Goal: Task Accomplishment & Management: Complete application form

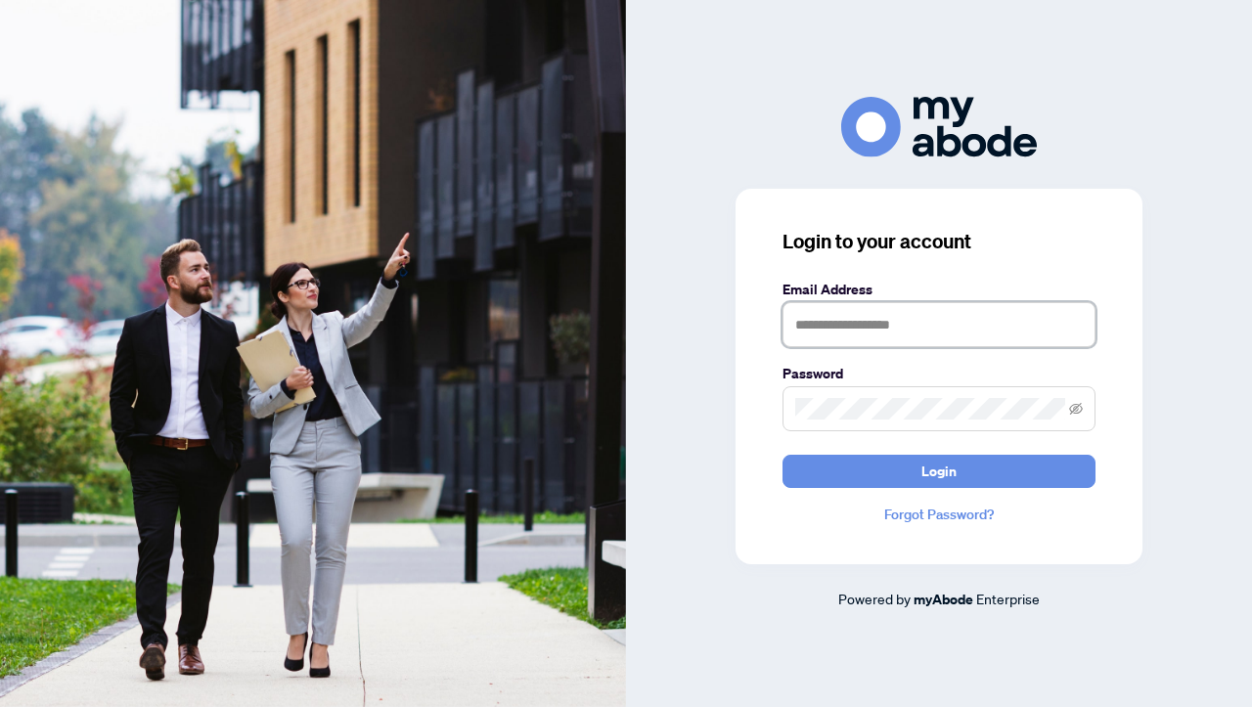
type input "**********"
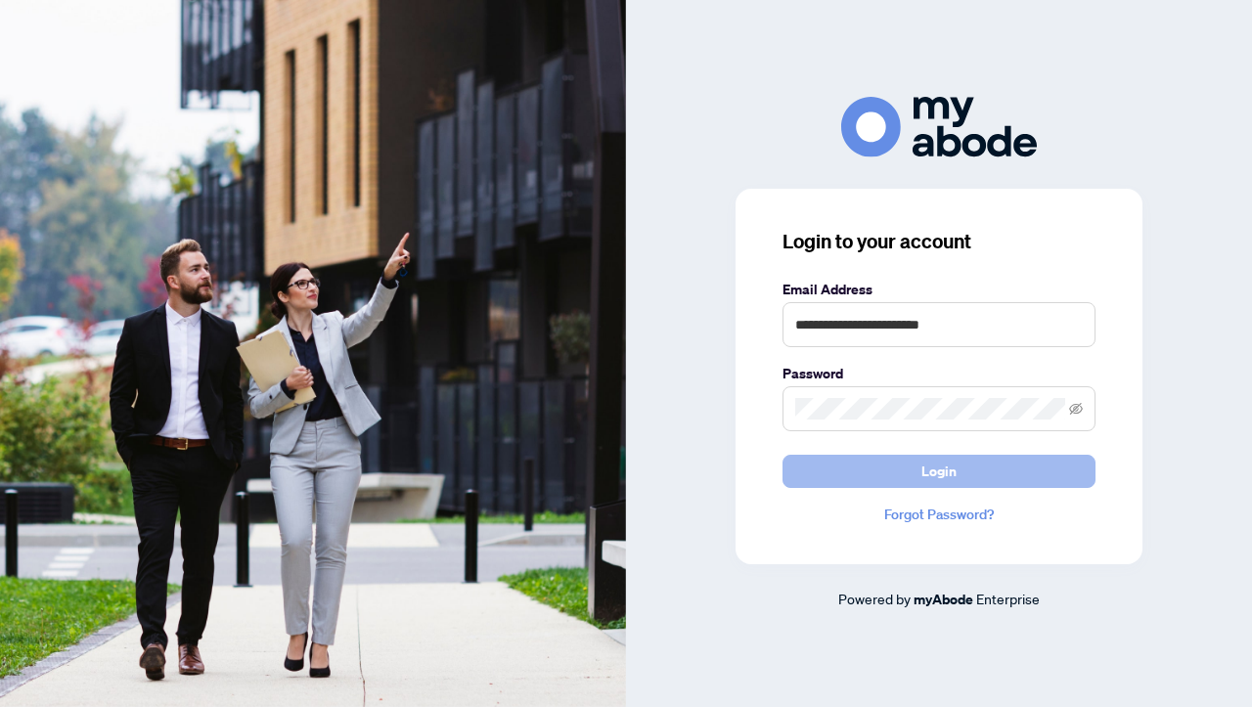
click at [931, 471] on span "Login" at bounding box center [939, 471] width 35 height 31
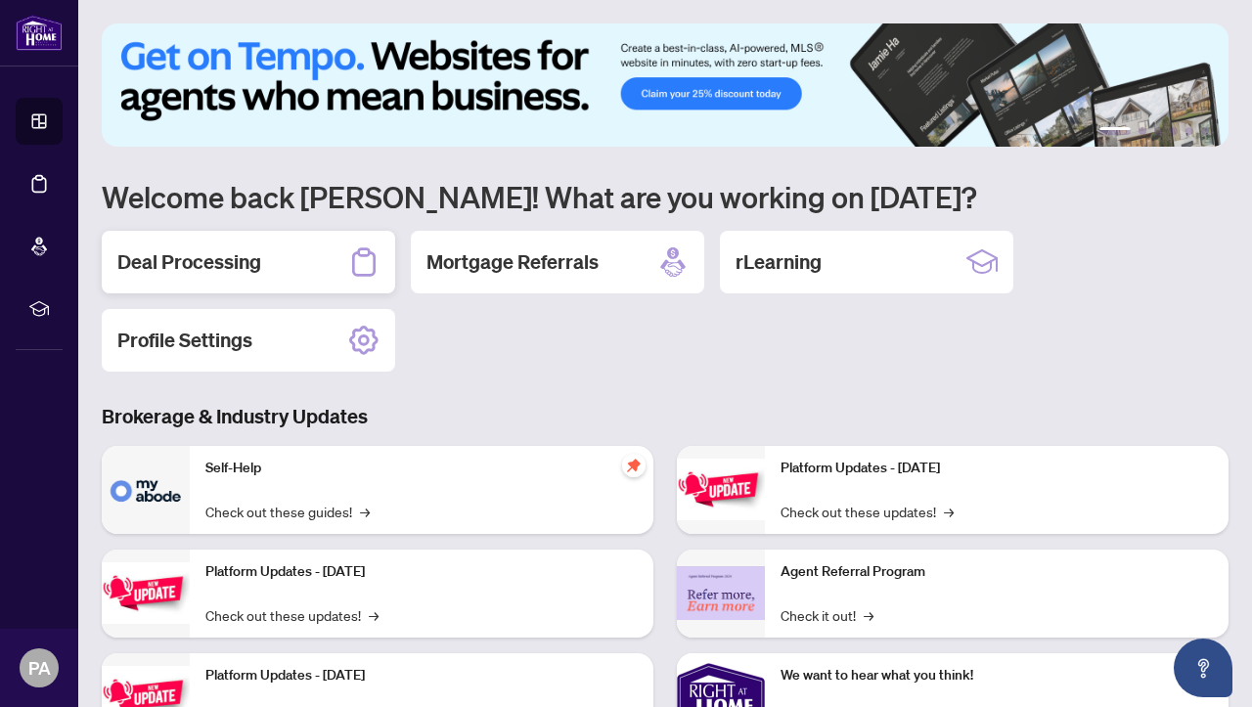
click at [232, 255] on h2 "Deal Processing" at bounding box center [189, 262] width 144 height 27
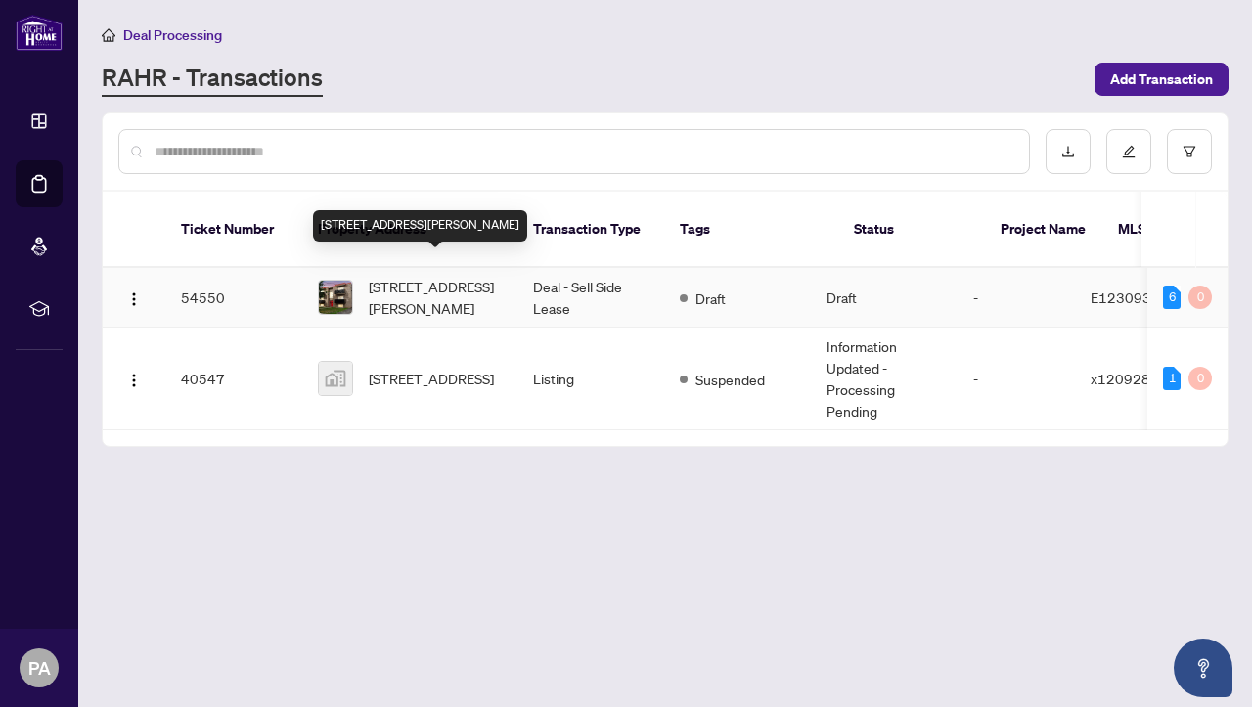
click at [421, 286] on span "[STREET_ADDRESS][PERSON_NAME]" at bounding box center [435, 297] width 133 height 43
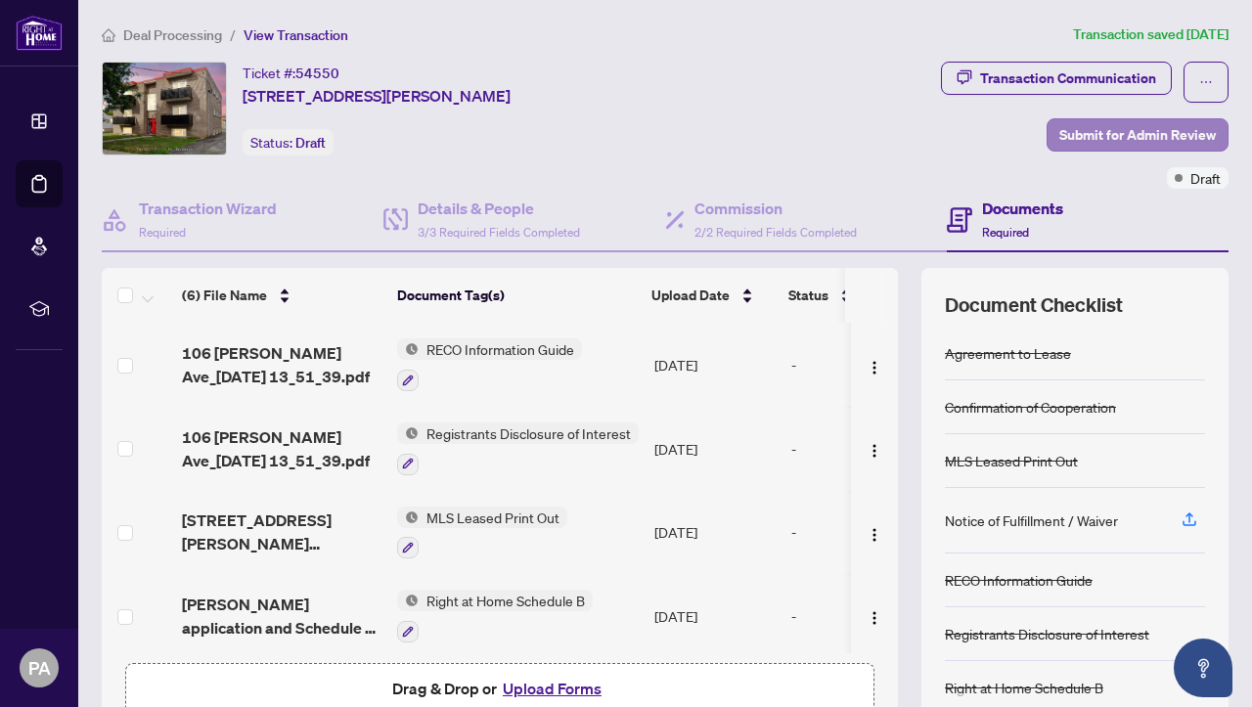
click at [1162, 130] on span "Submit for Admin Review" at bounding box center [1138, 134] width 157 height 31
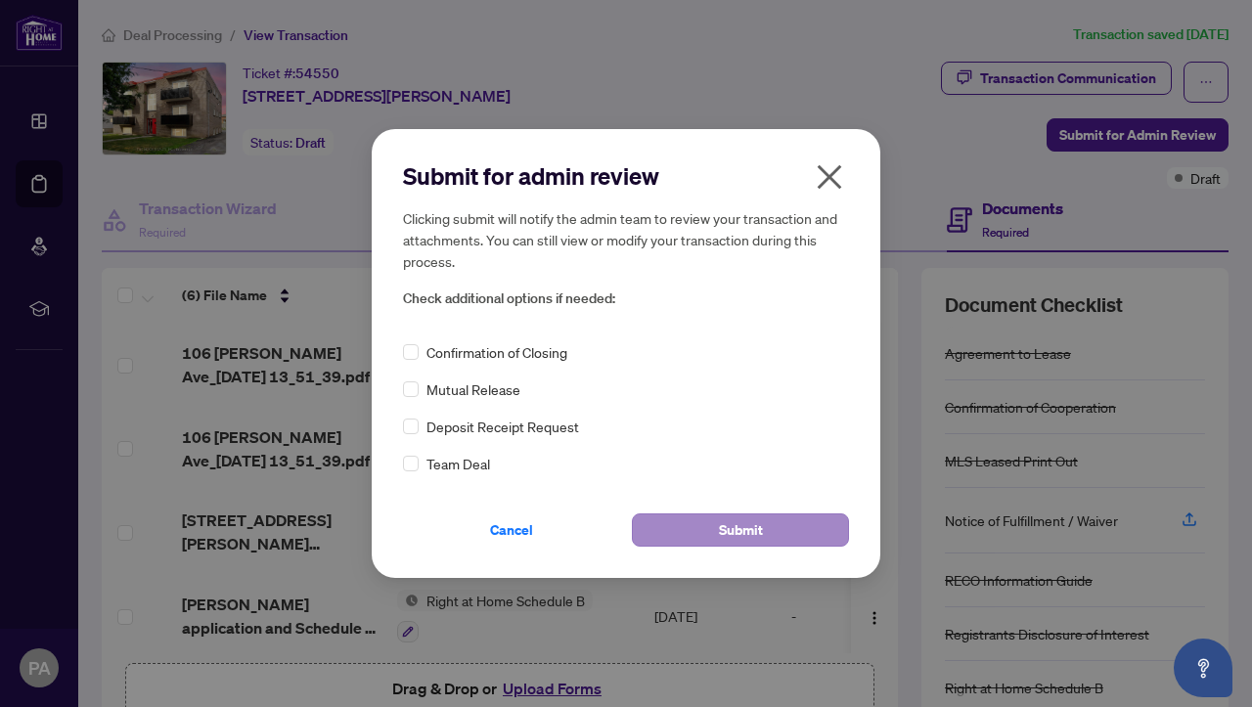
click at [770, 534] on button "Submit" at bounding box center [740, 530] width 217 height 33
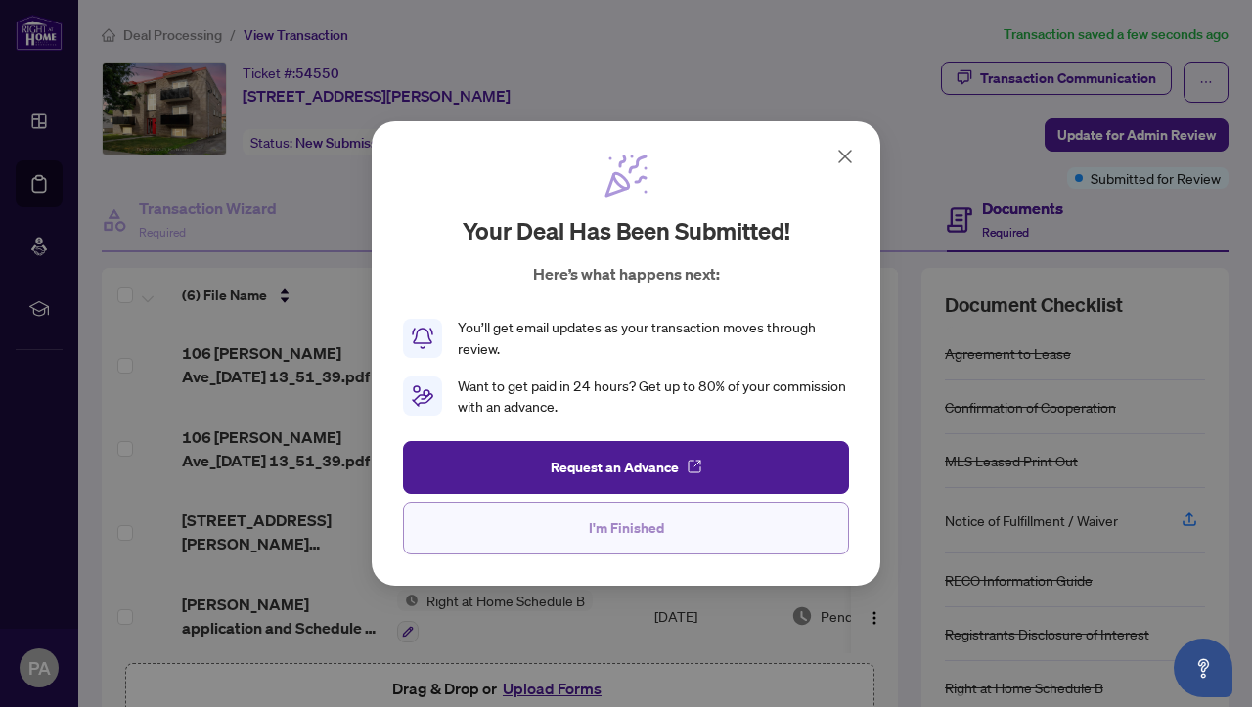
click at [702, 537] on button "I'm Finished" at bounding box center [626, 528] width 446 height 53
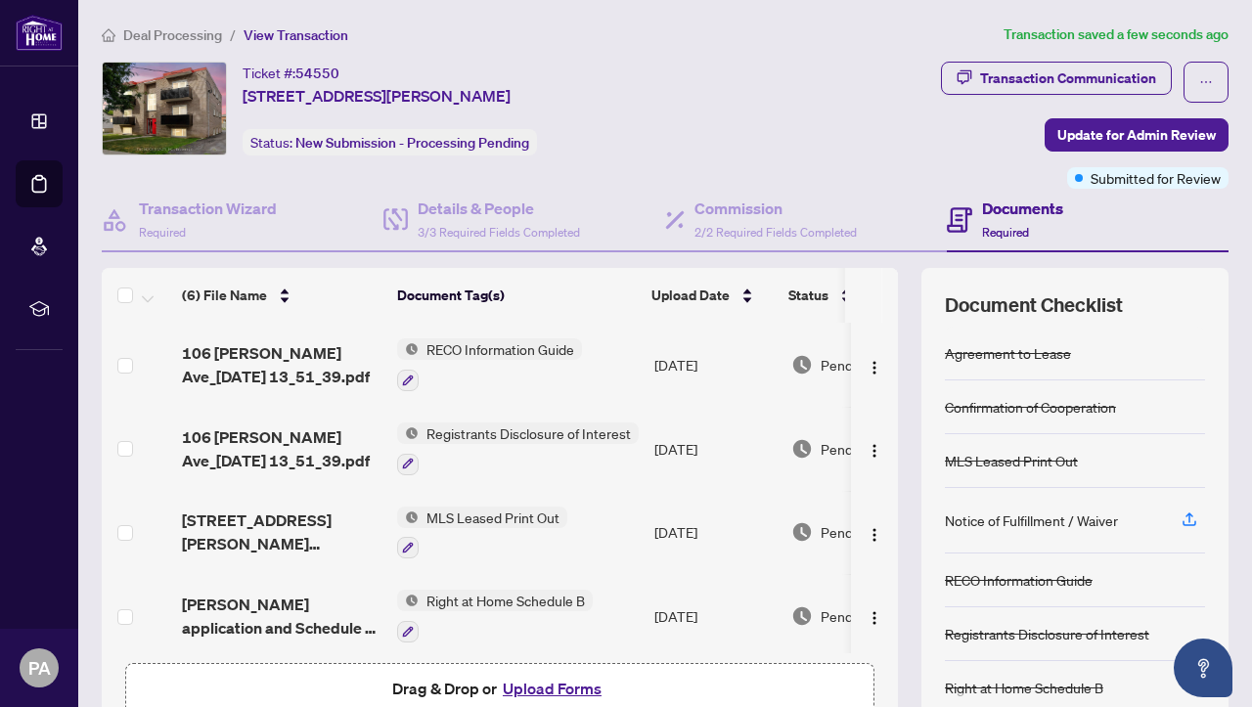
click at [702, 537] on td "[DATE]" at bounding box center [715, 533] width 137 height 84
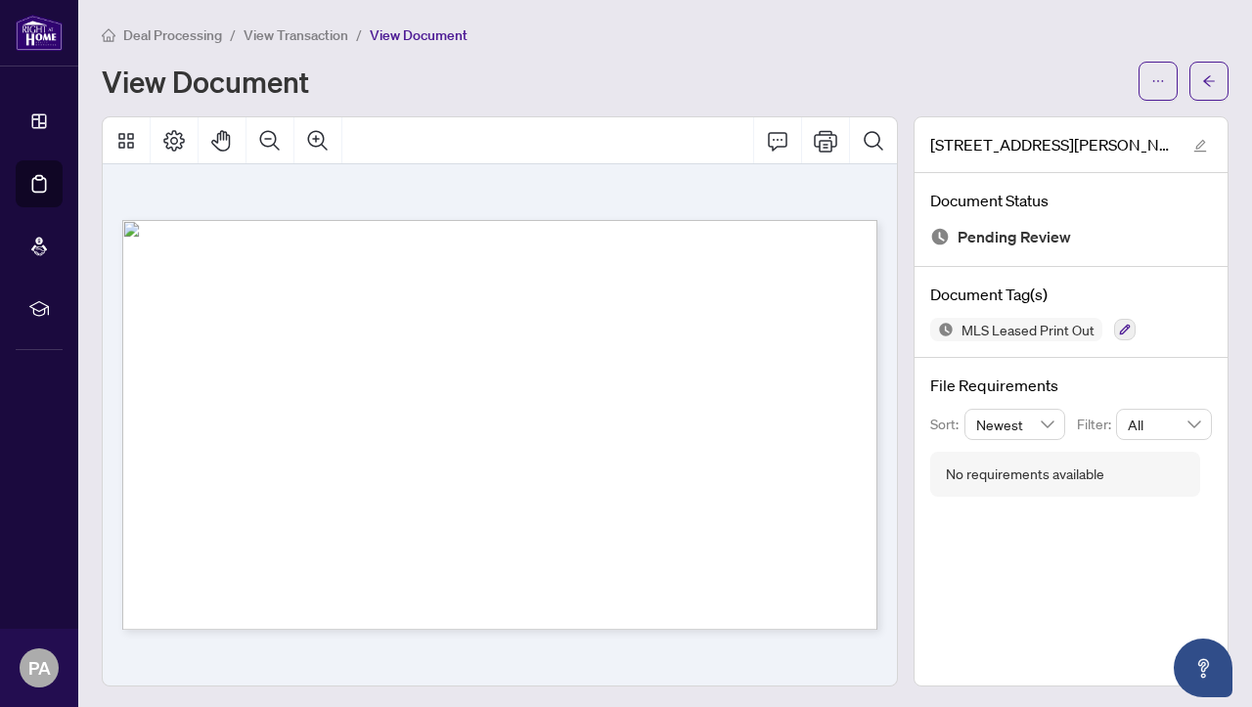
scroll to position [2, 0]
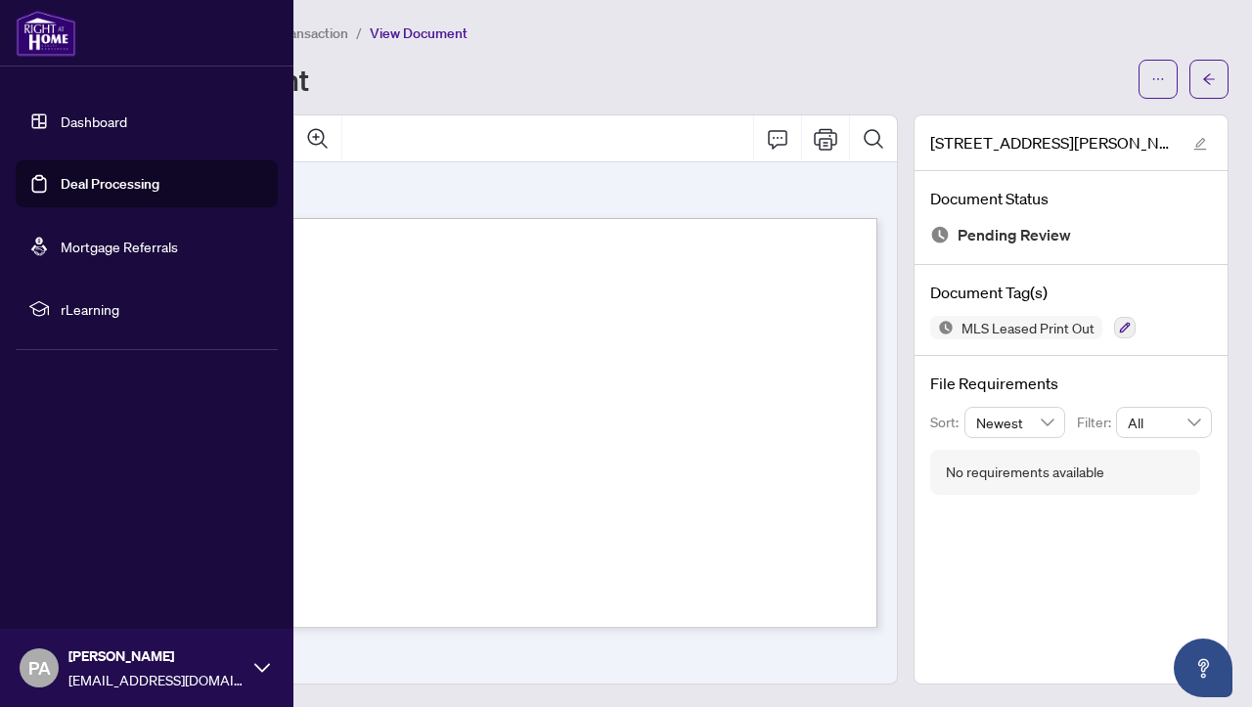
click at [114, 656] on span "[PERSON_NAME]" at bounding box center [156, 657] width 176 height 22
click at [90, 556] on span "Logout" at bounding box center [79, 551] width 44 height 31
